Goal: Information Seeking & Learning: Learn about a topic

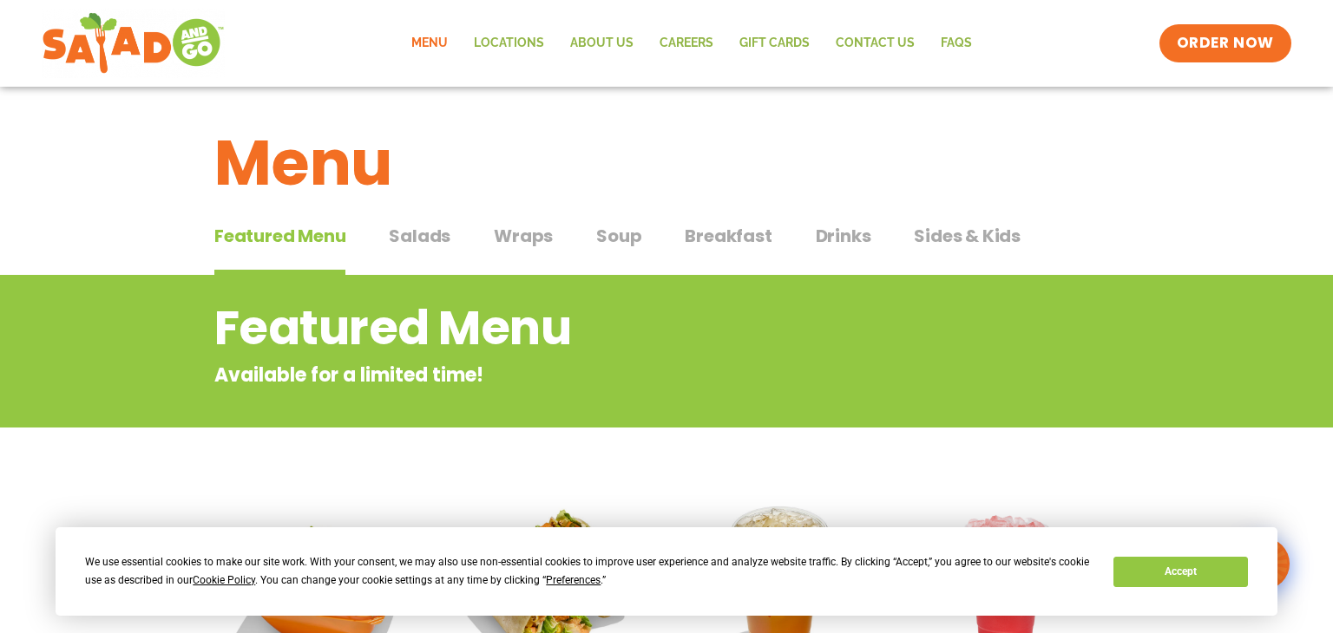
scroll to position [3, 0]
click at [405, 236] on span "Salads" at bounding box center [420, 237] width 62 height 26
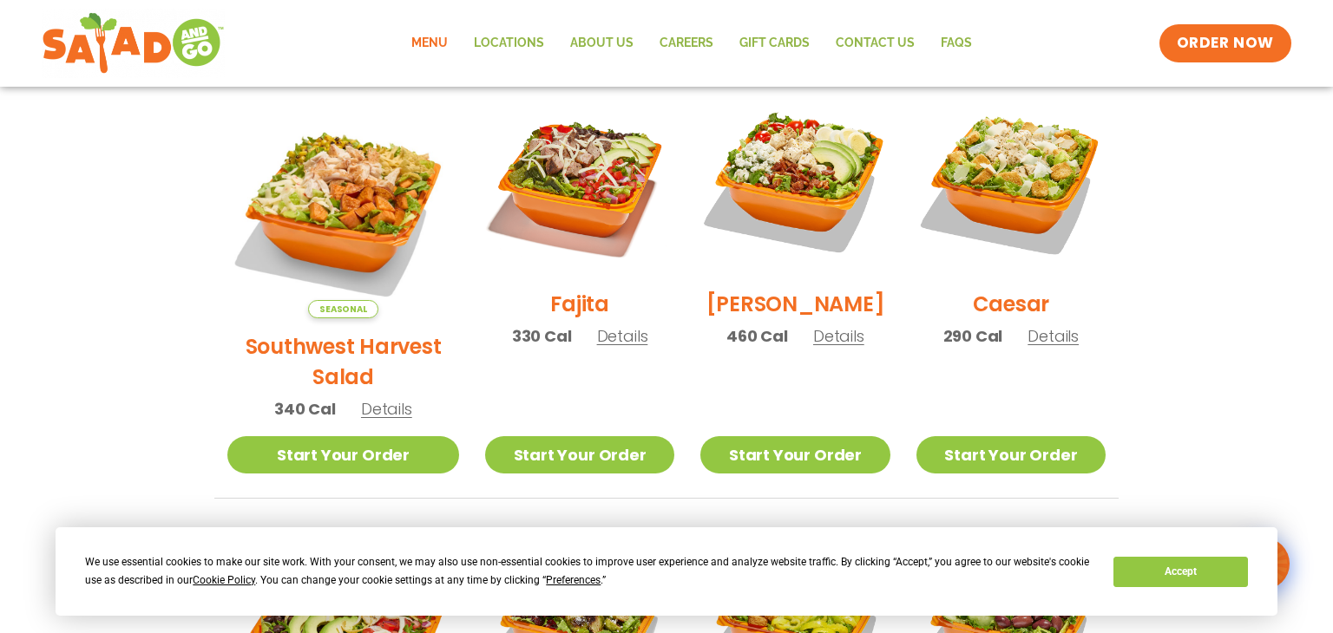
scroll to position [486, 0]
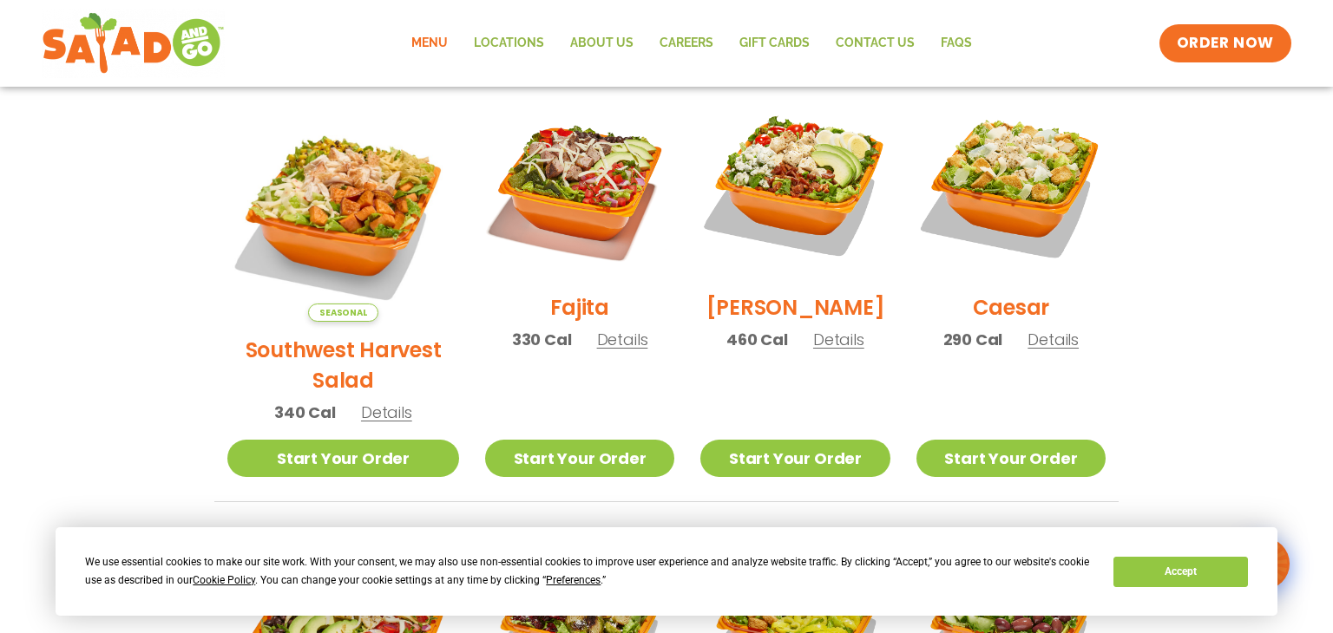
click at [530, 293] on div "Fajita 330 Cal Details" at bounding box center [579, 228] width 189 height 277
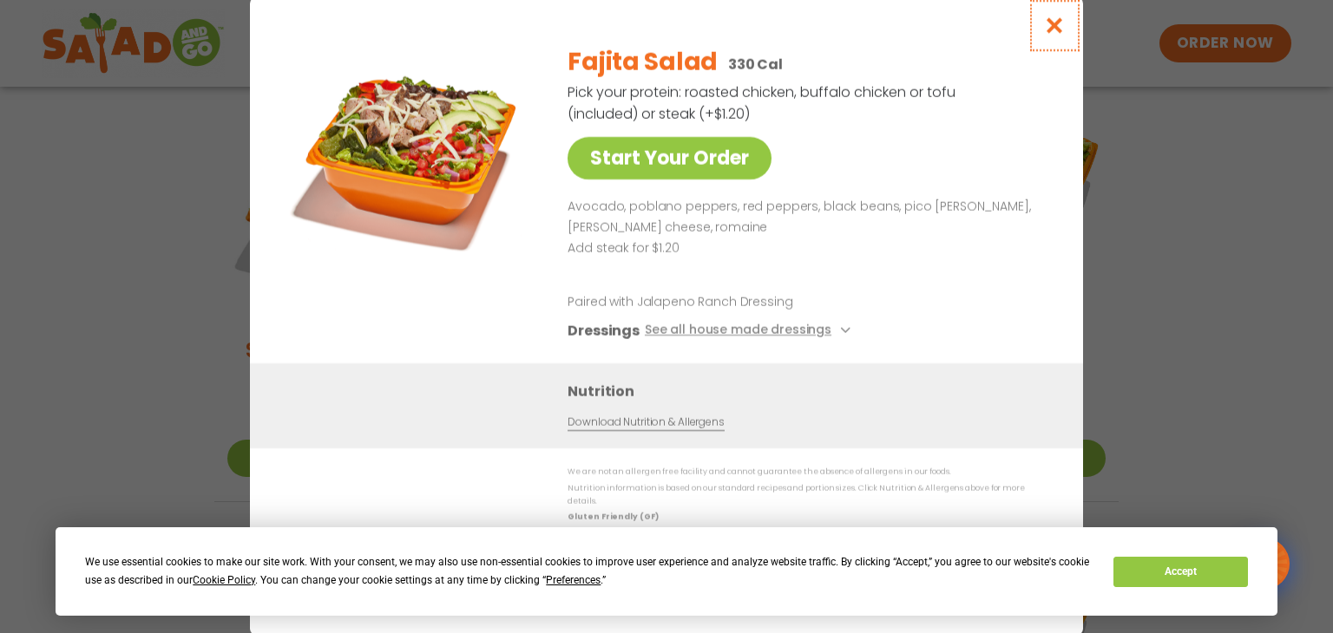
click at [1048, 31] on icon "Close modal" at bounding box center [1055, 25] width 22 height 18
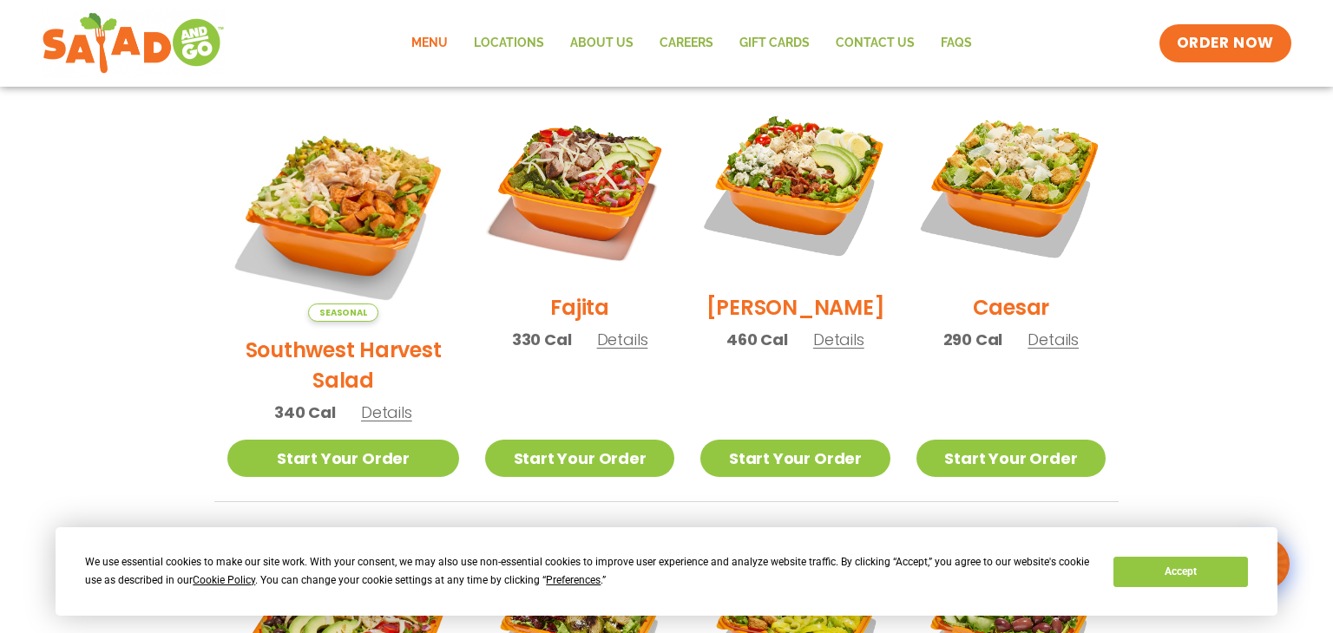
click at [325, 335] on h2 "Southwest Harvest Salad" at bounding box center [343, 365] width 232 height 61
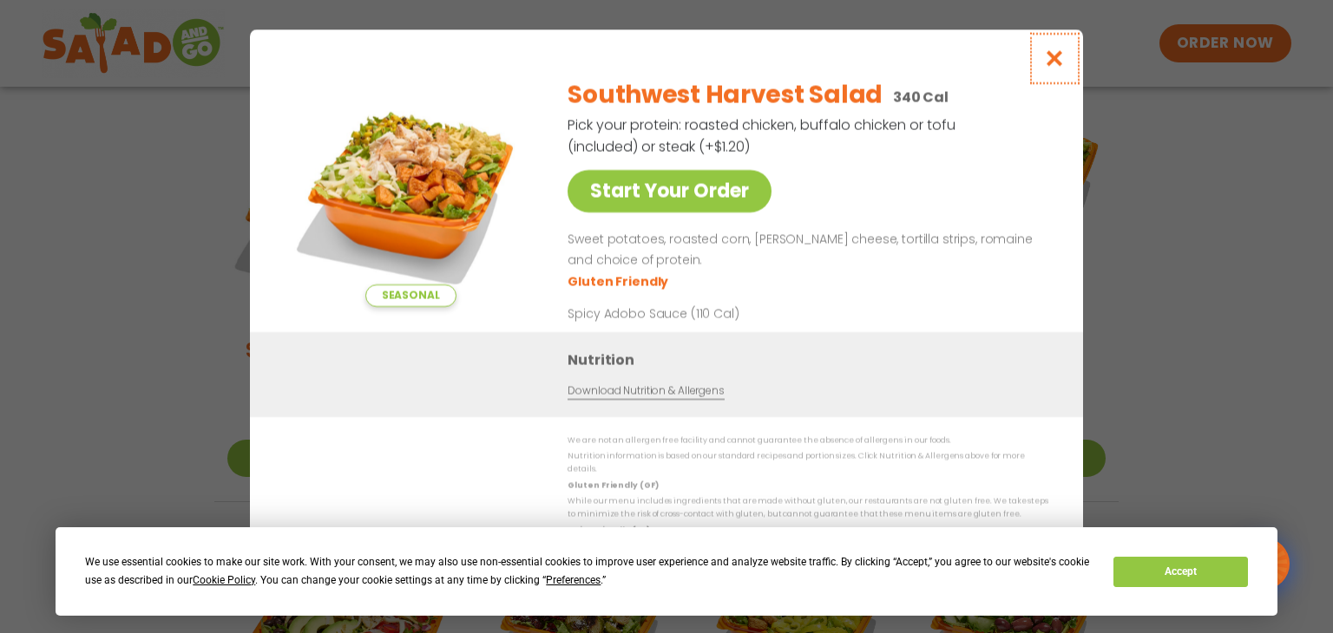
click at [1050, 68] on icon "Close modal" at bounding box center [1055, 58] width 22 height 18
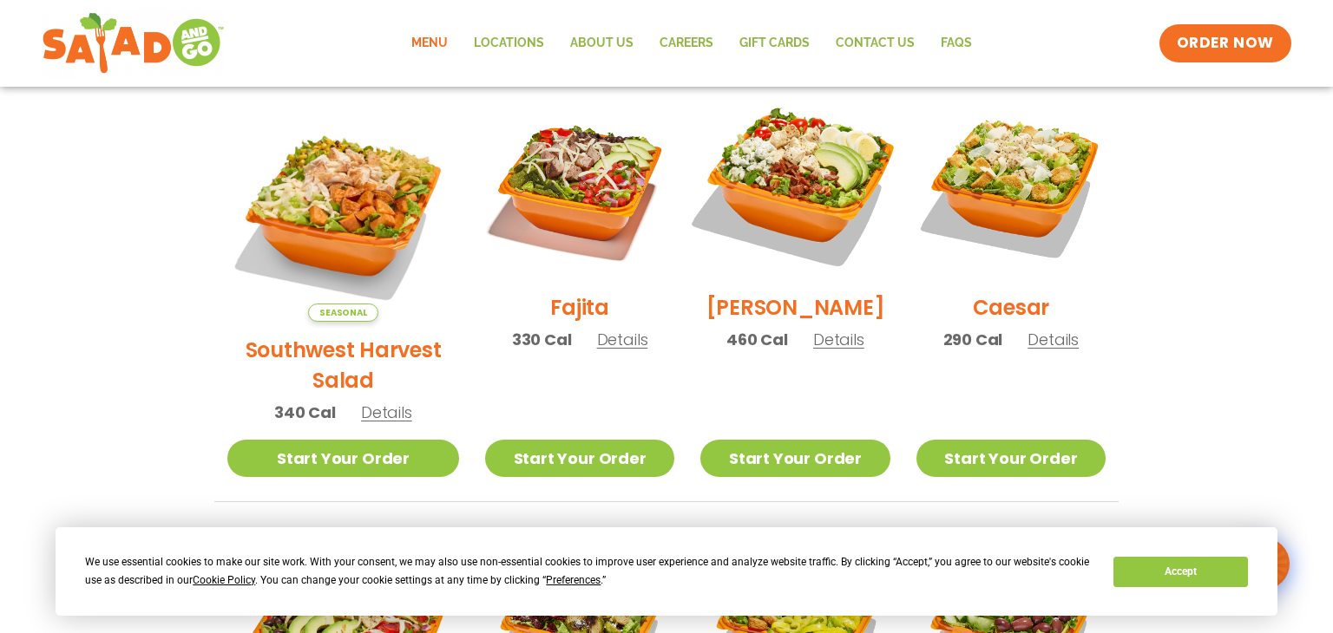
click at [811, 204] on img at bounding box center [795, 185] width 222 height 222
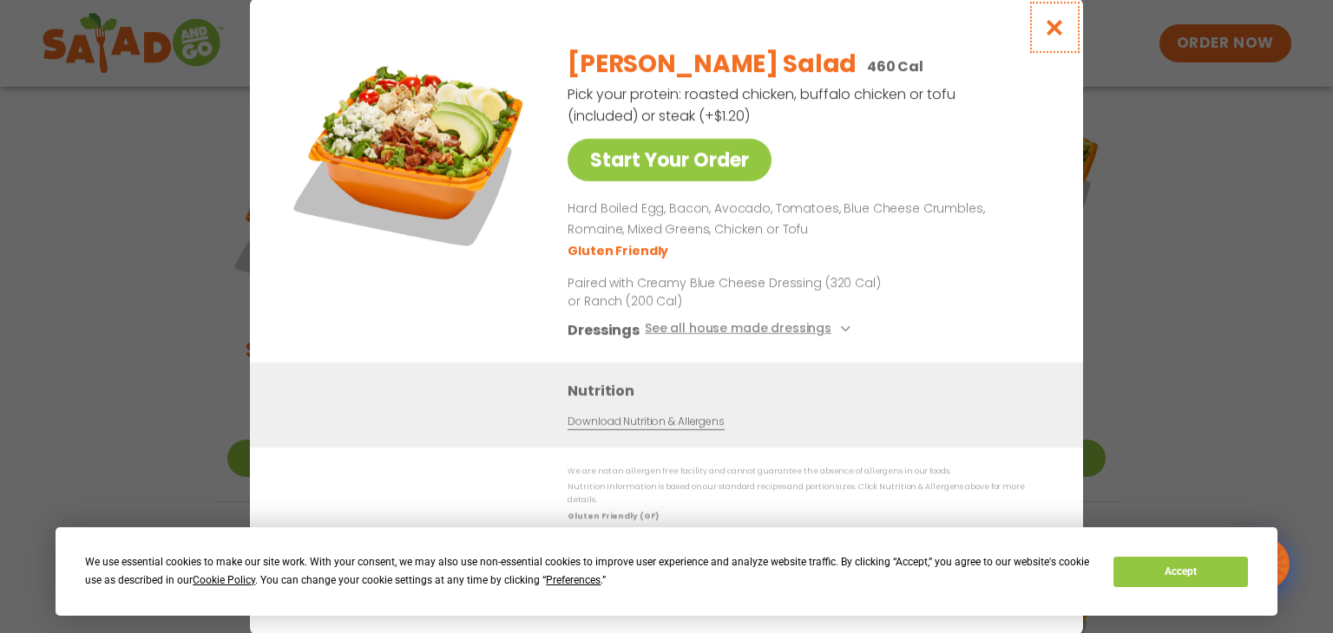
click at [1057, 32] on icon "Close modal" at bounding box center [1055, 27] width 22 height 18
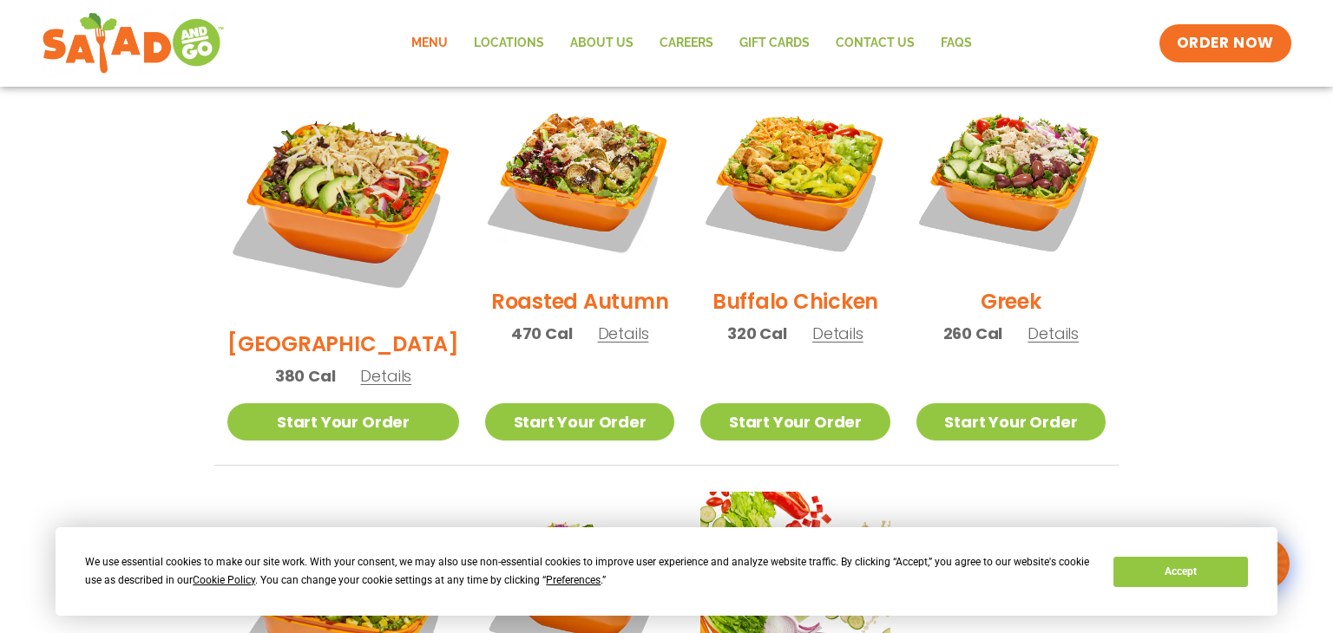
scroll to position [934, 0]
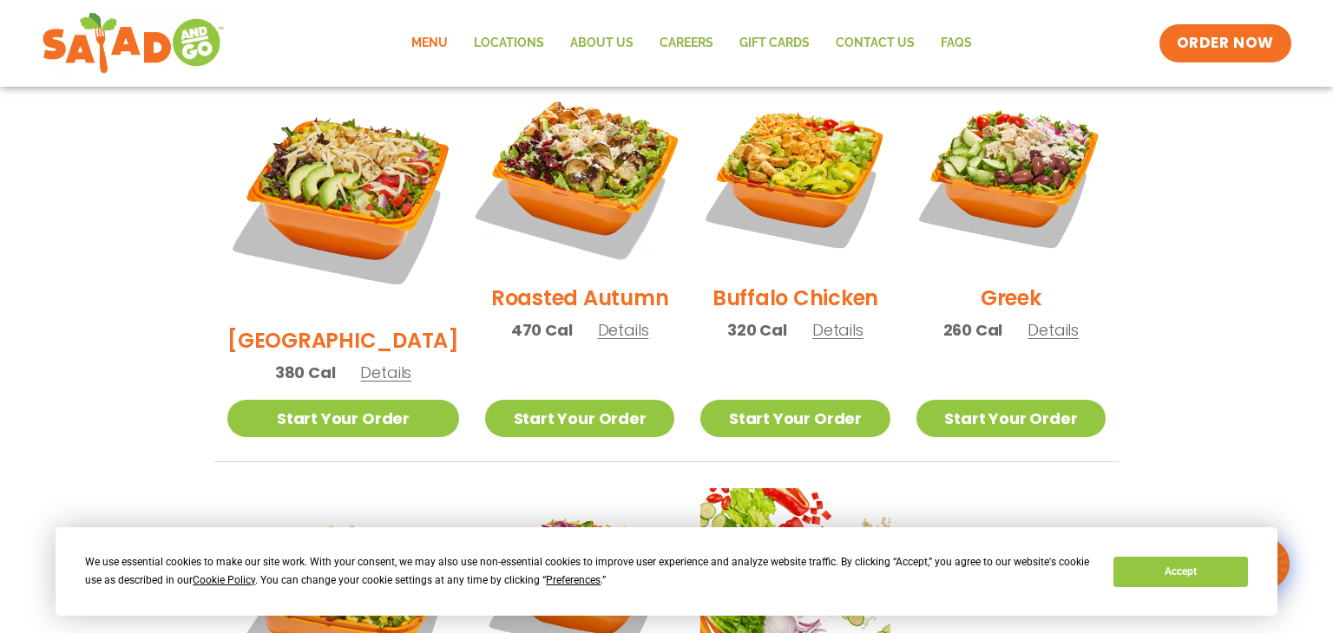
click at [562, 177] on img at bounding box center [580, 175] width 222 height 222
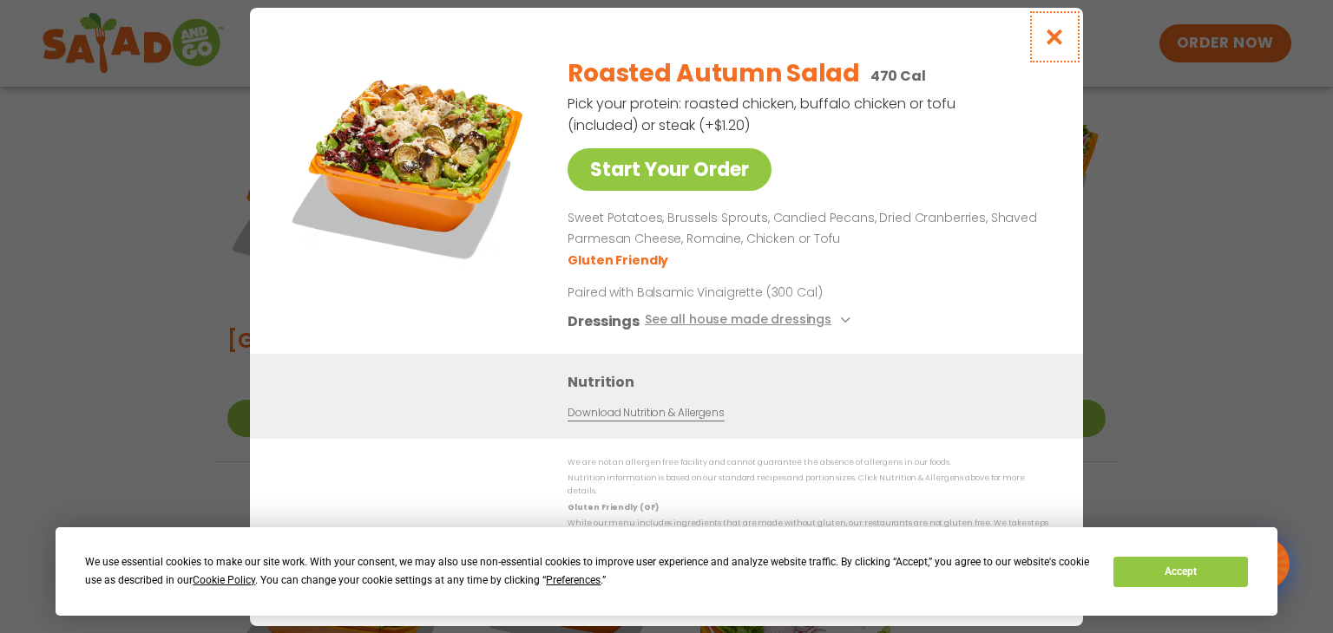
click at [1058, 38] on icon "Close modal" at bounding box center [1055, 37] width 22 height 18
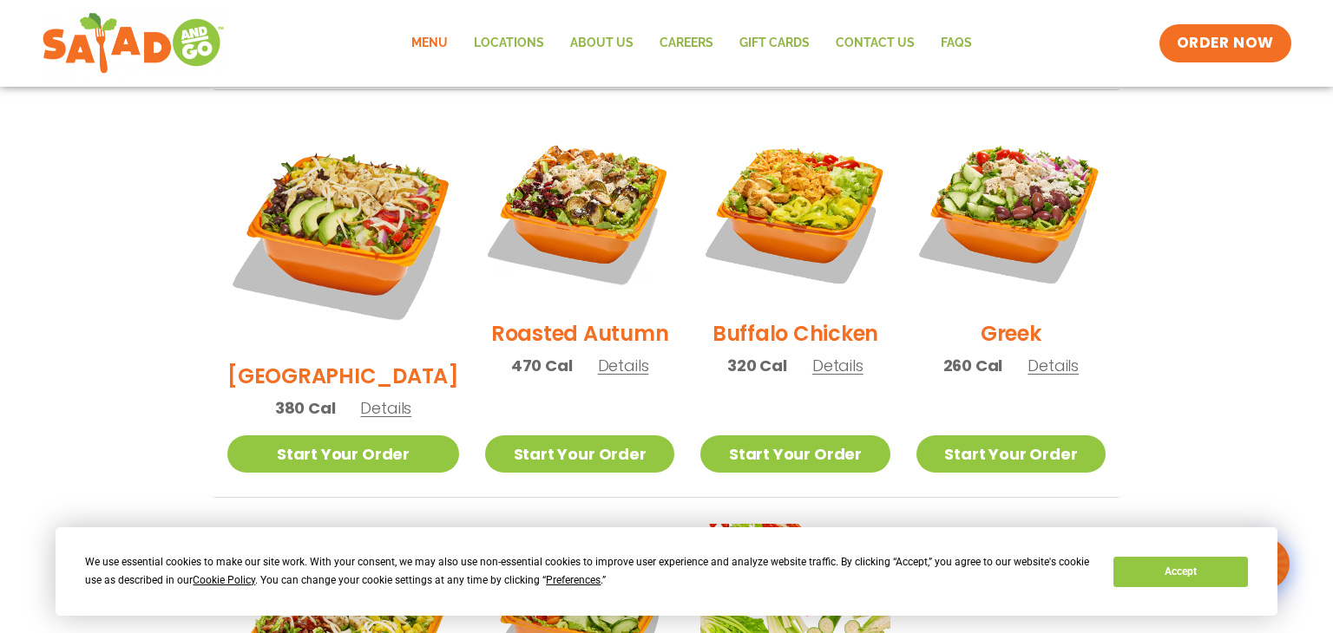
scroll to position [896, 0]
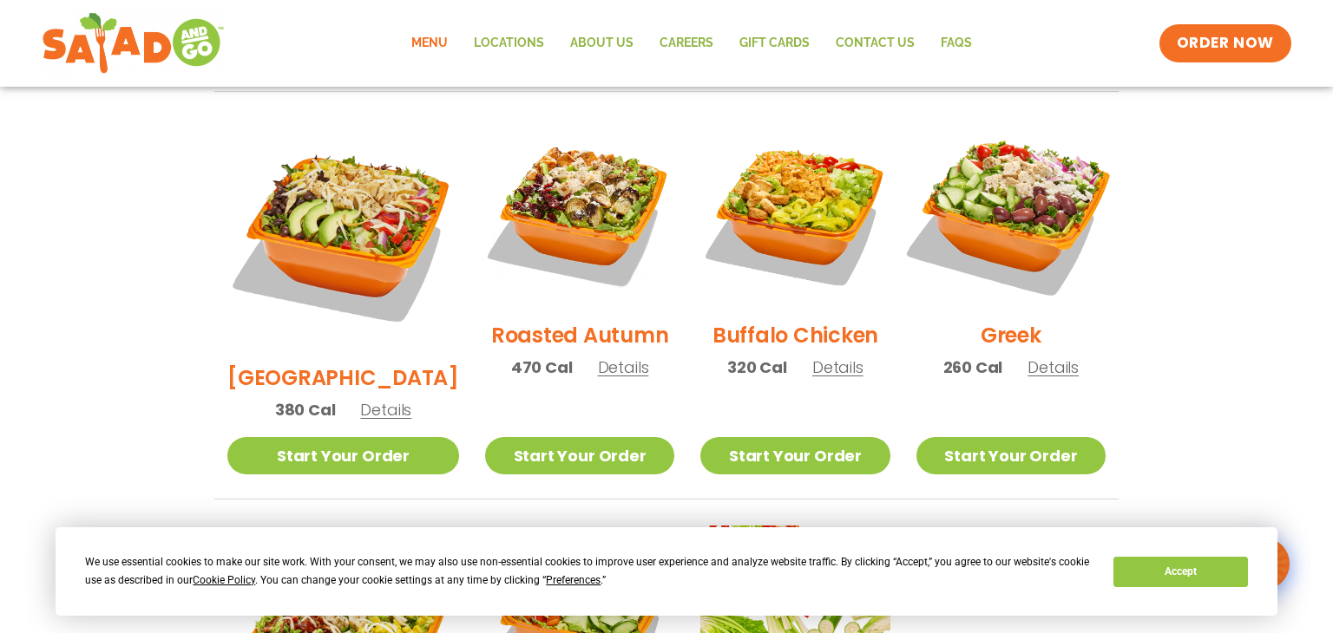
click at [1013, 182] on img at bounding box center [1011, 213] width 222 height 222
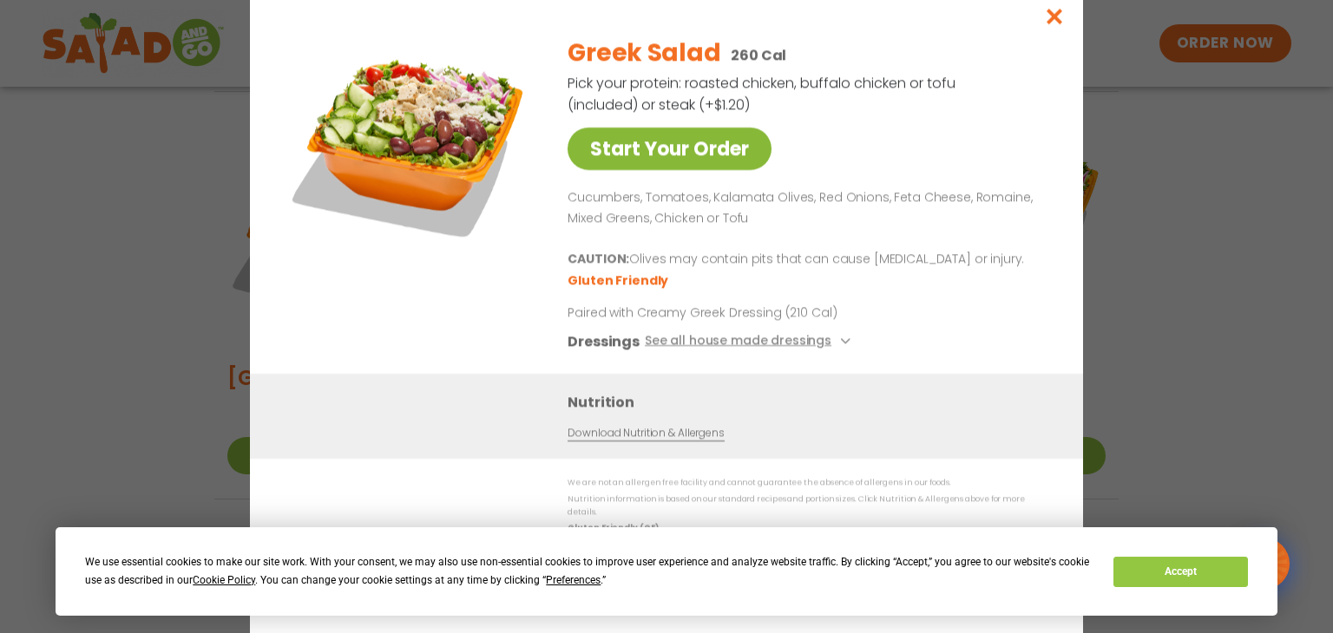
click at [666, 152] on link "Start Your Order" at bounding box center [670, 149] width 204 height 43
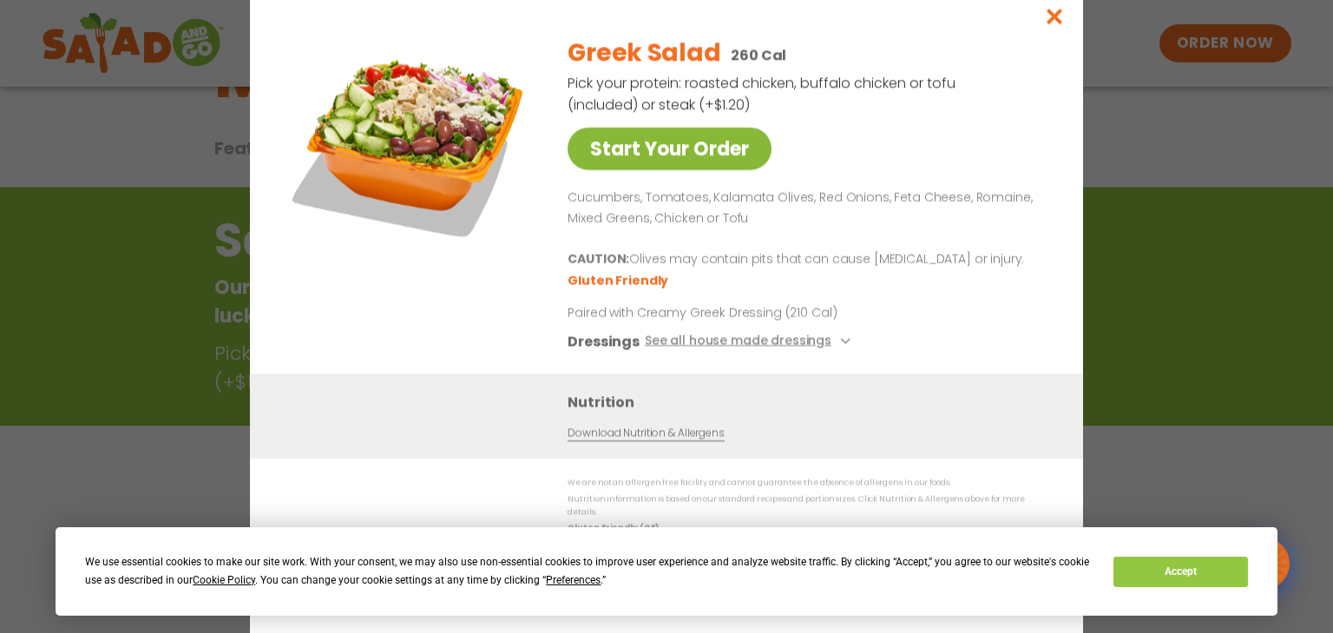
scroll to position [7, 0]
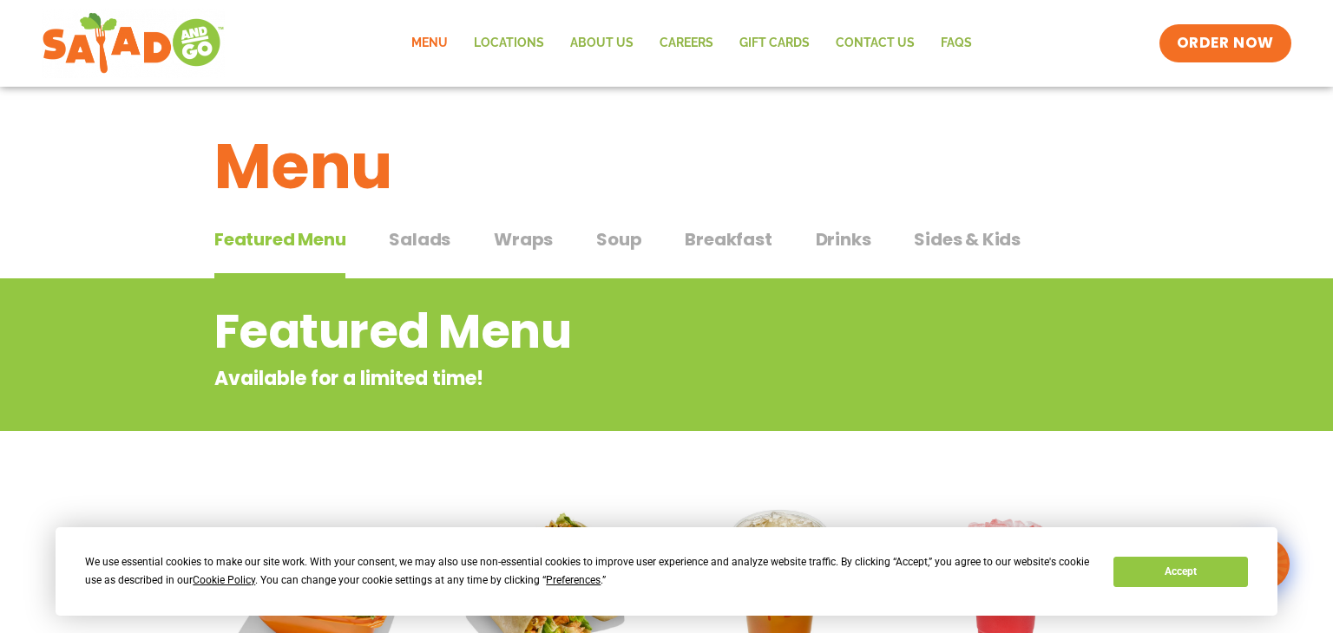
click at [725, 238] on span "Breakfast" at bounding box center [728, 239] width 87 height 26
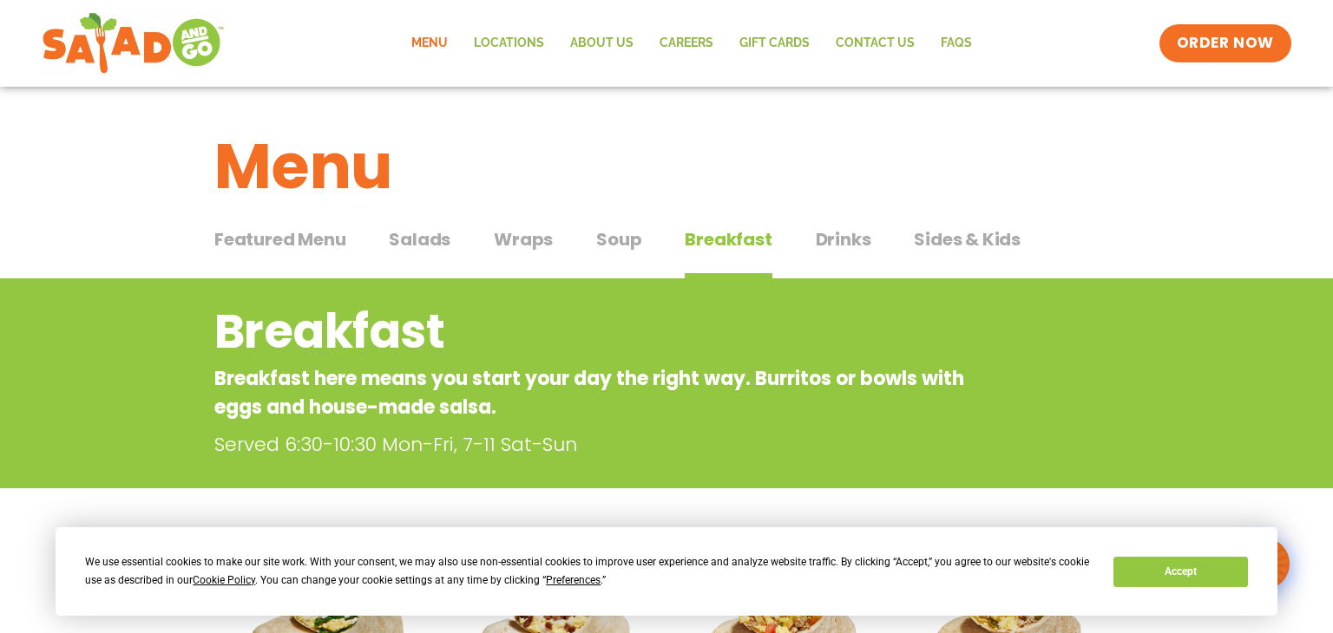
click at [614, 232] on span "Soup" at bounding box center [618, 239] width 45 height 26
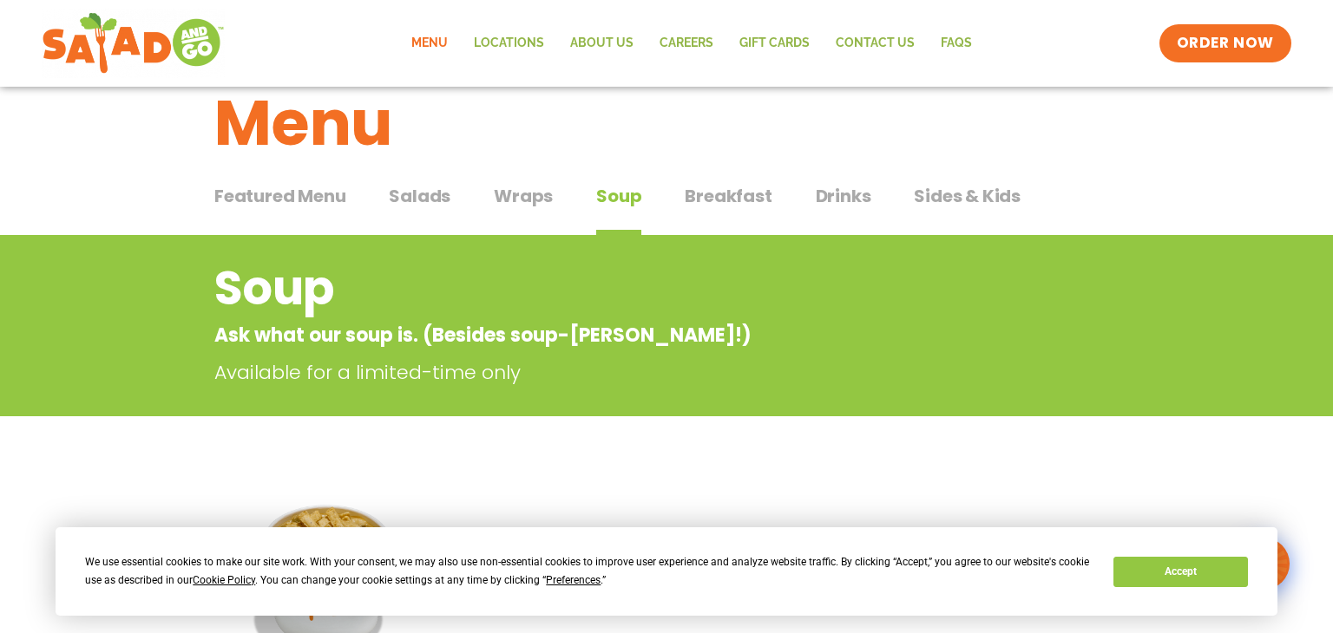
scroll to position [28, 0]
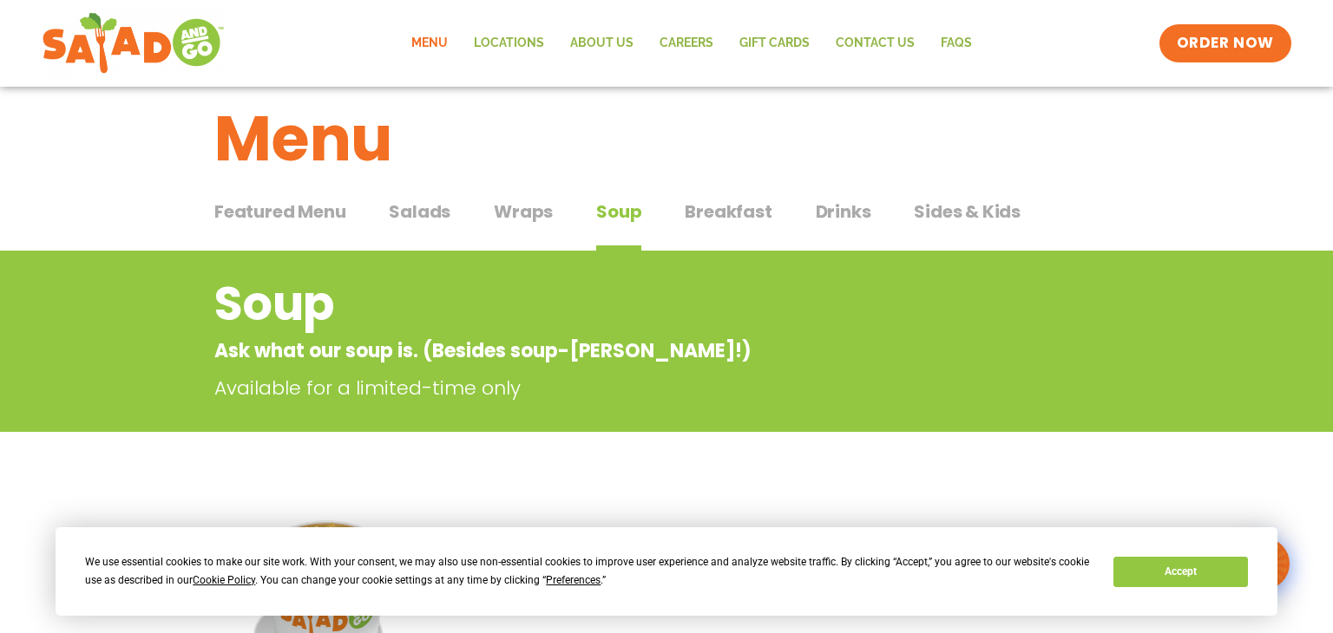
click at [948, 212] on span "Sides & Kids" at bounding box center [967, 212] width 107 height 26
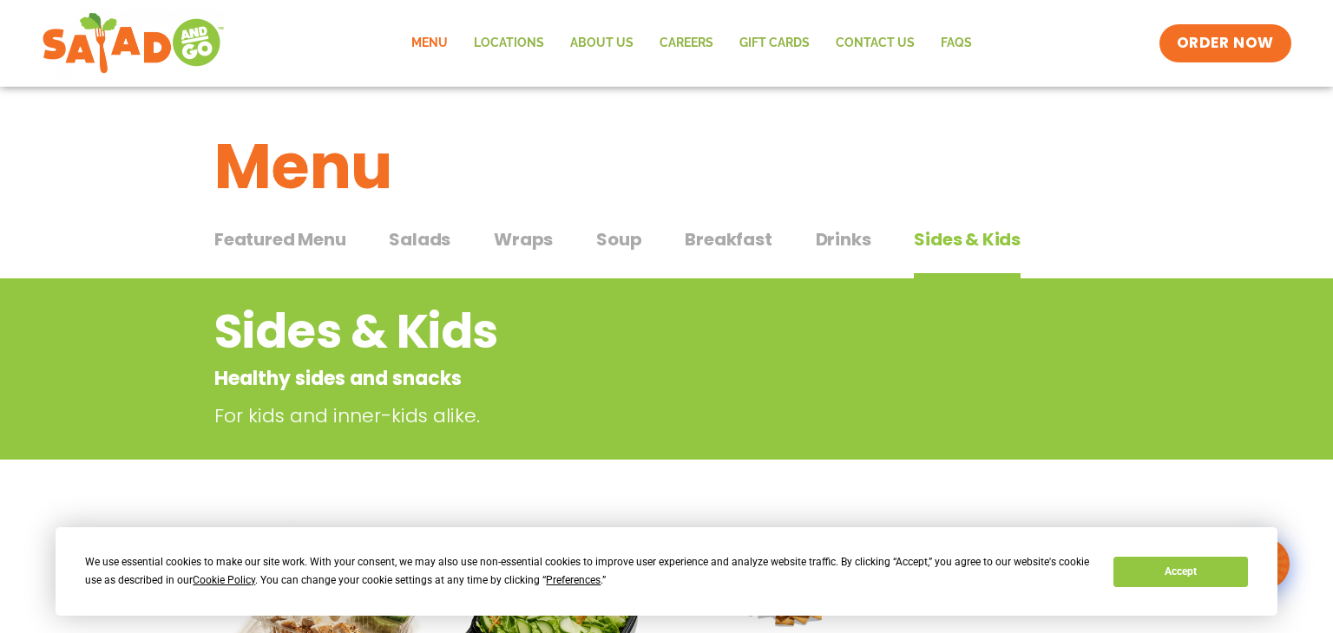
click at [300, 241] on span "Featured Menu" at bounding box center [279, 239] width 131 height 26
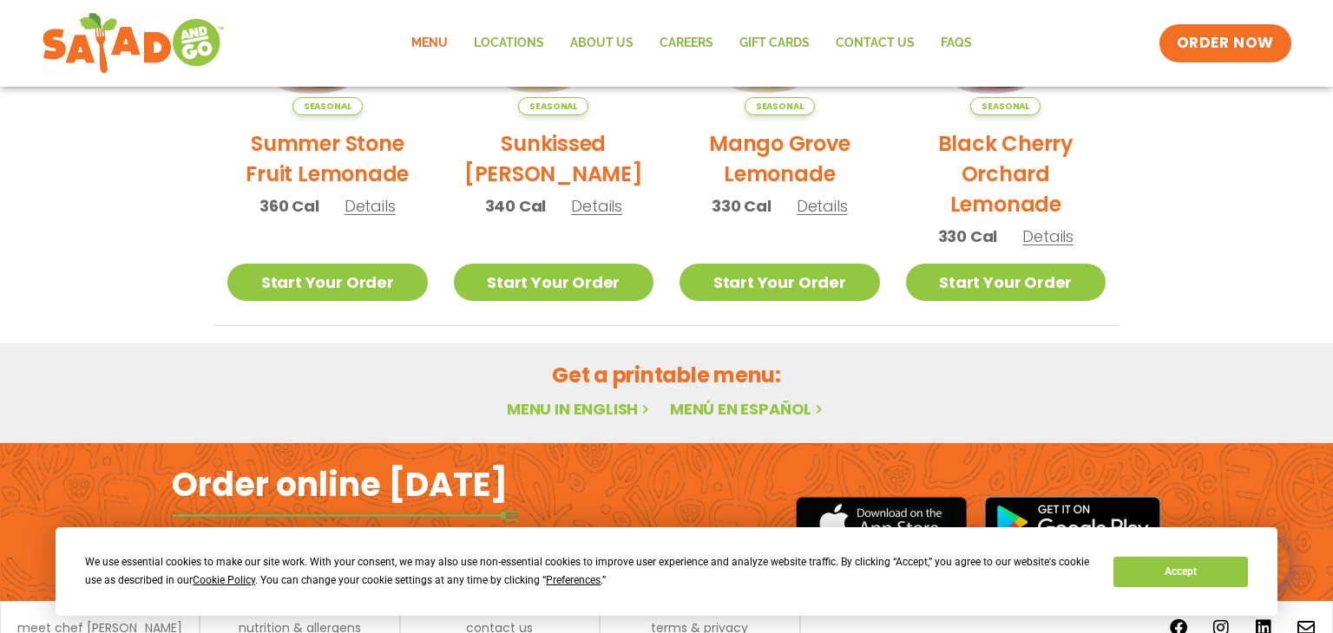
scroll to position [1086, 0]
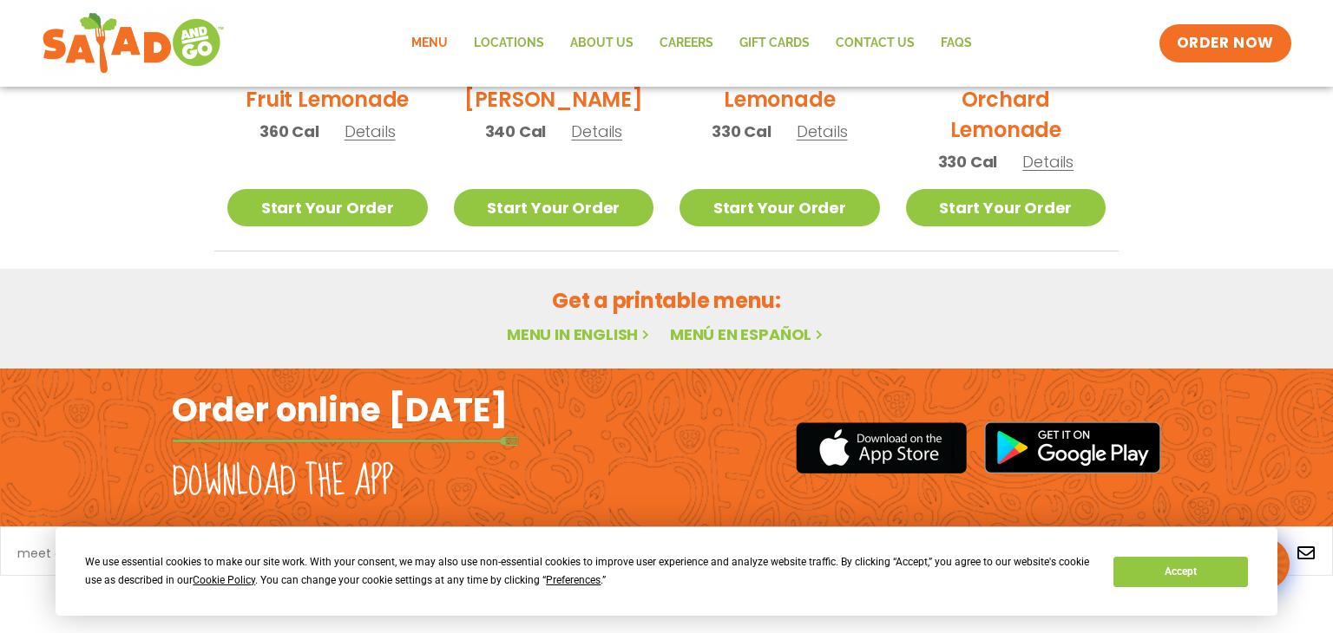
click at [569, 333] on link "Menu in English" at bounding box center [580, 335] width 146 height 22
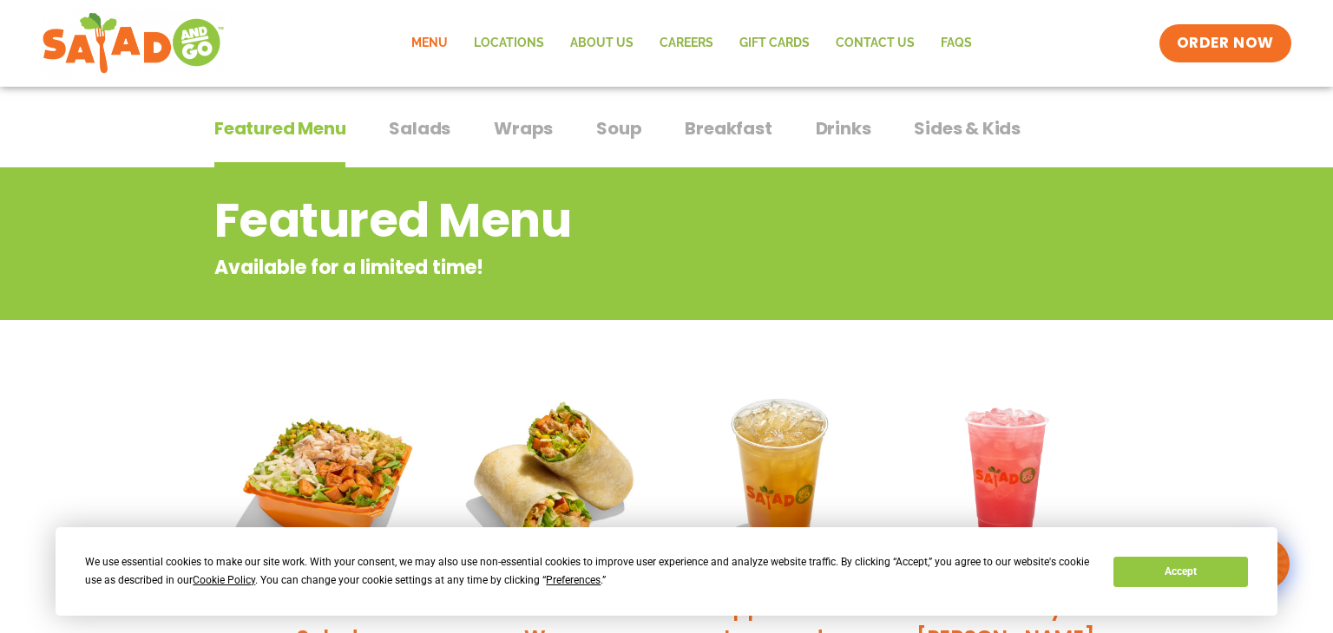
scroll to position [0, 0]
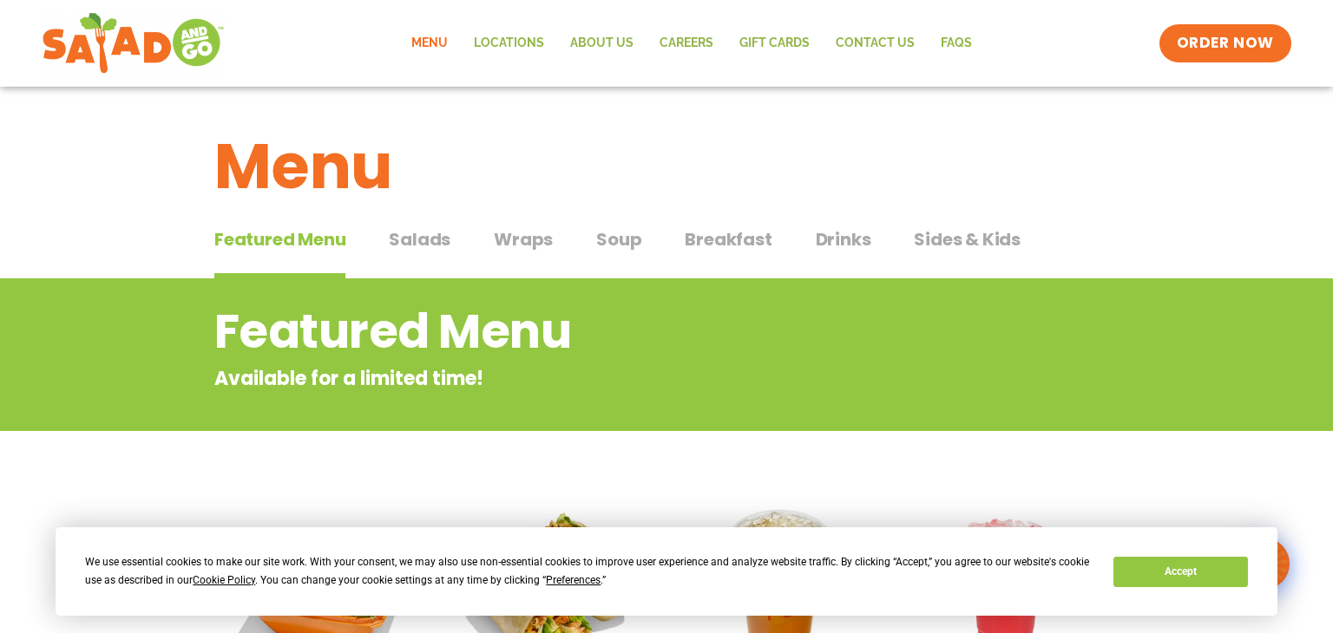
click at [414, 246] on span "Salads" at bounding box center [420, 239] width 62 height 26
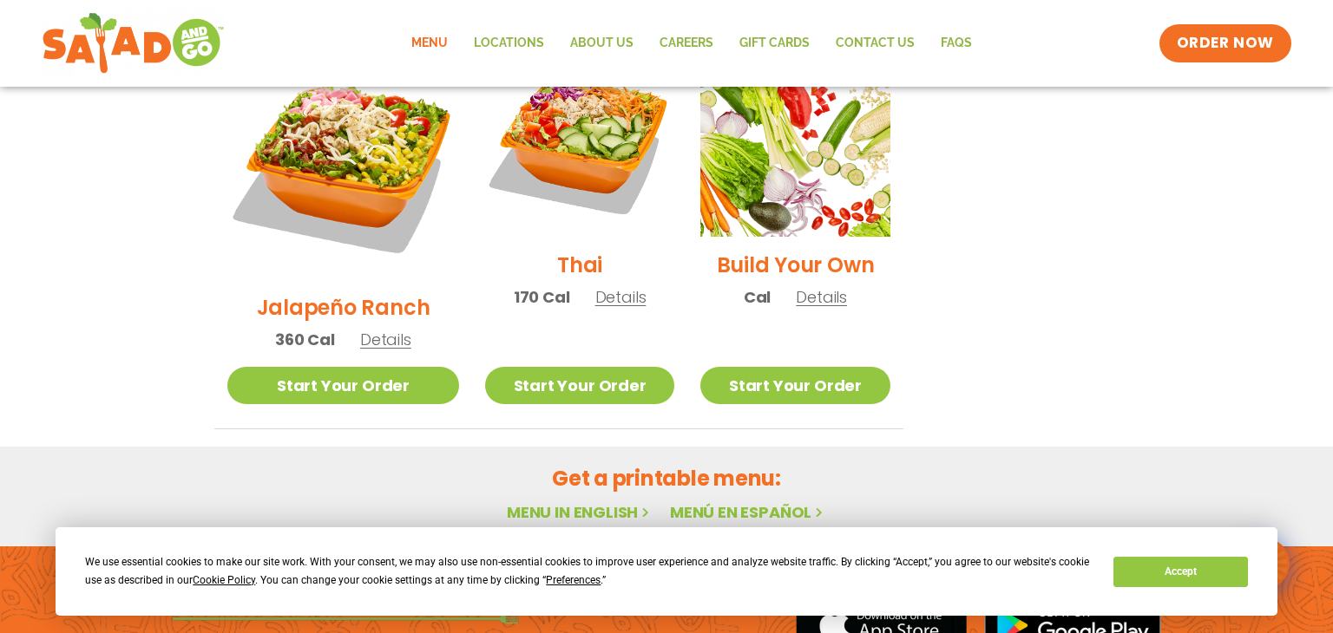
scroll to position [1378, 0]
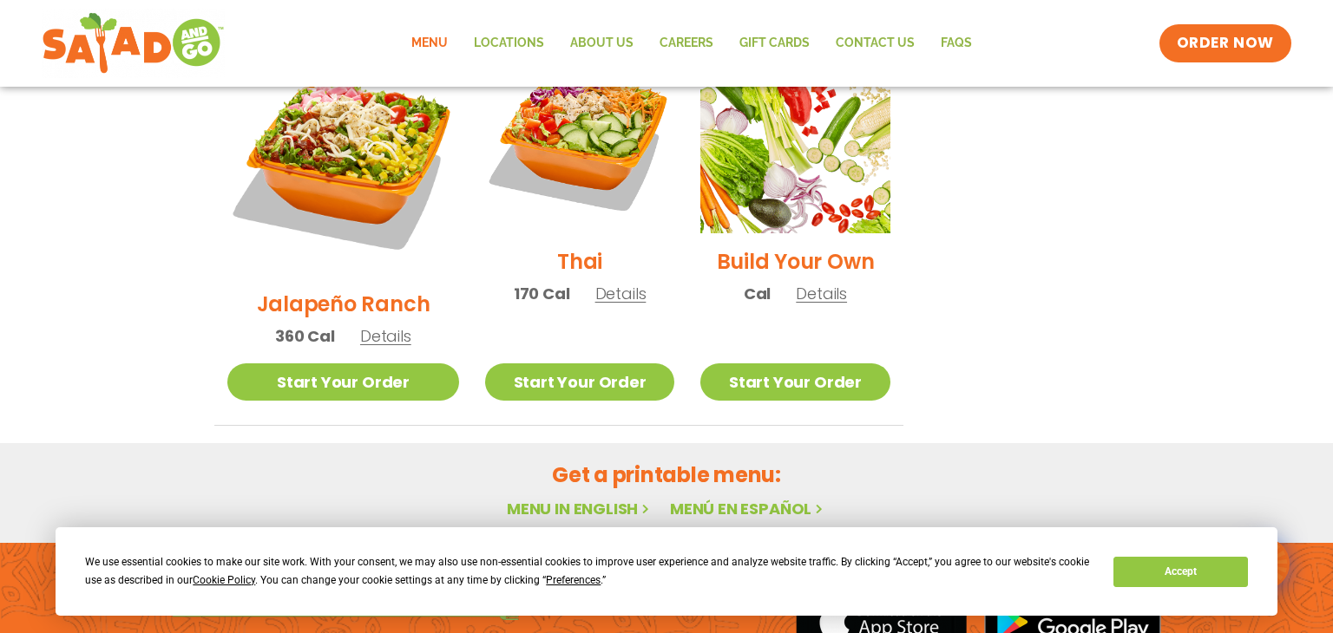
click at [794, 246] on h2 "Build Your Own" at bounding box center [796, 261] width 158 height 30
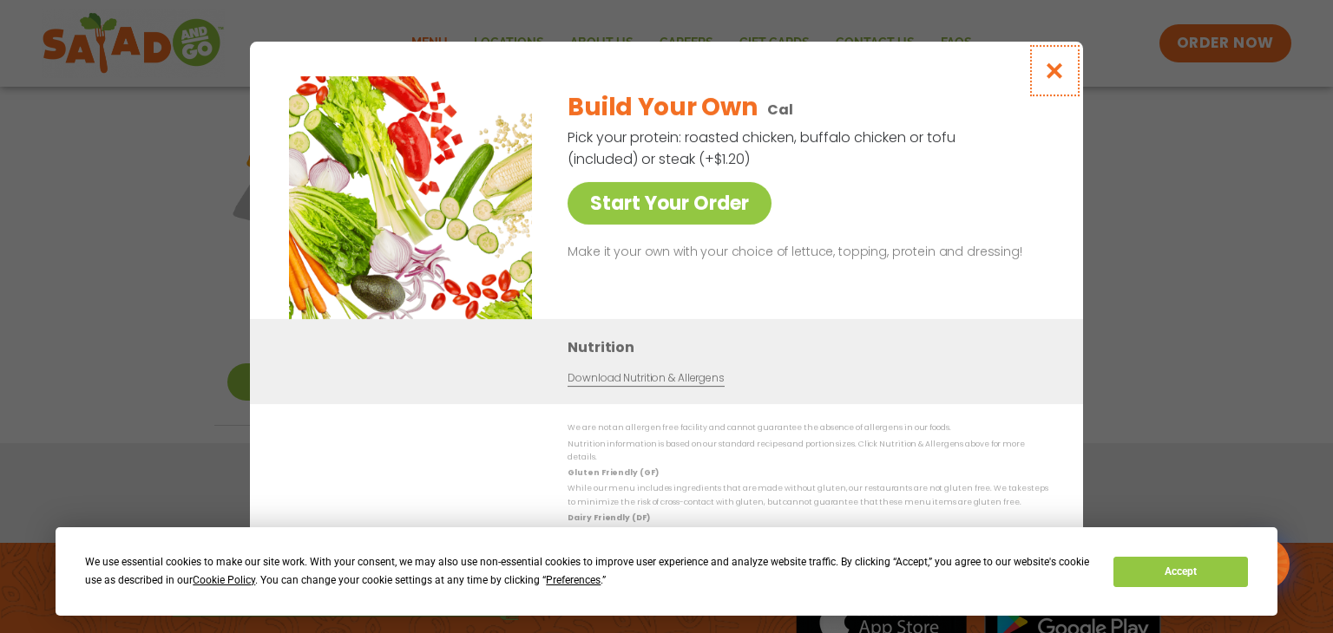
click at [1051, 73] on icon "Close modal" at bounding box center [1055, 71] width 22 height 18
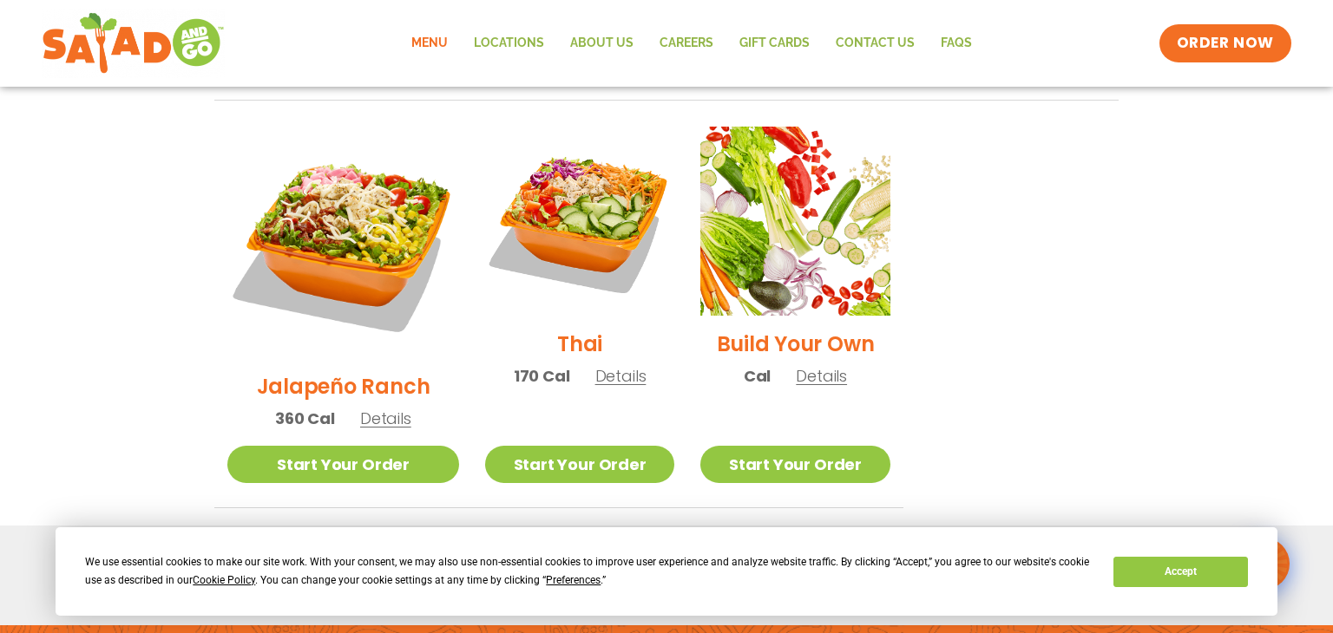
scroll to position [1074, 0]
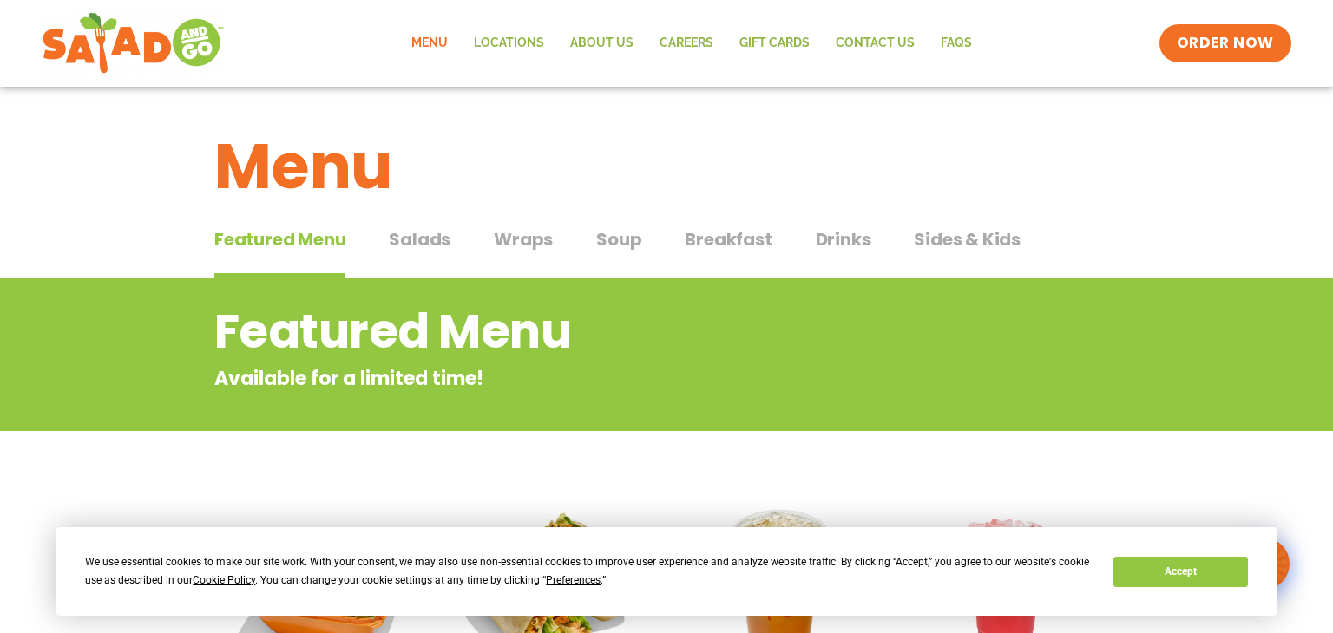
click at [320, 239] on span "Featured Menu" at bounding box center [279, 239] width 131 height 26
